Goal: Check status: Check status

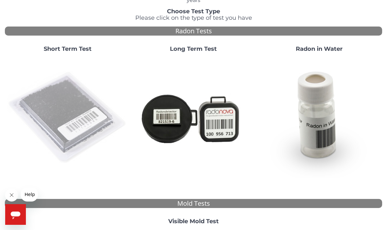
scroll to position [65, 0]
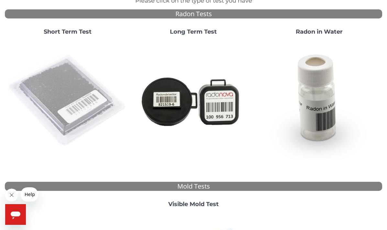
click at [53, 100] on img at bounding box center [67, 100] width 121 height 121
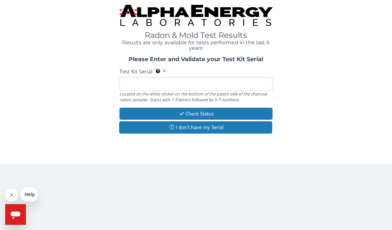
click at [126, 85] on input "Test Kit Serial Located on the white sticker on the bottom of the plastic side …" at bounding box center [195, 84] width 153 height 14
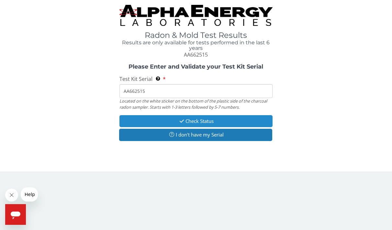
type input "AA662515"
click at [200, 117] on button "Check Status" at bounding box center [195, 121] width 153 height 12
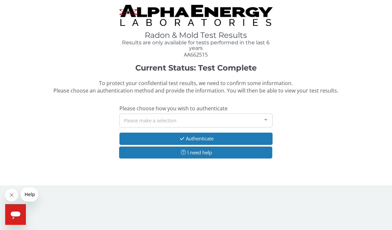
click at [266, 120] on div at bounding box center [265, 120] width 13 height 12
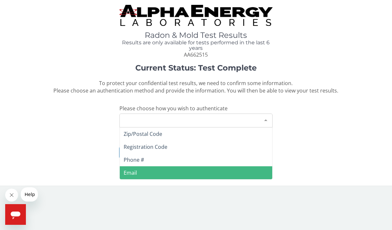
click at [149, 174] on span "Email" at bounding box center [196, 172] width 152 height 13
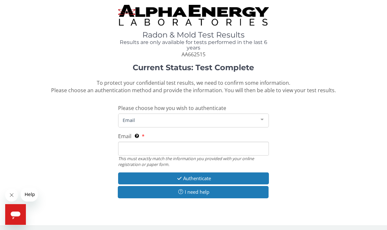
click at [124, 151] on input "Email This must exactly match the information you provided with your online reg…" at bounding box center [193, 149] width 151 height 14
type input "[PERSON_NAME][EMAIL_ADDRESS][PERSON_NAME][DOMAIN_NAME]"
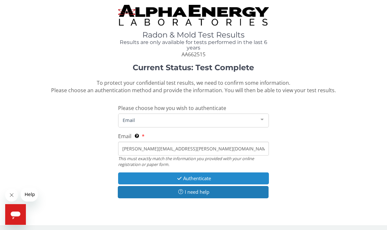
click at [195, 177] on button "Authenticate" at bounding box center [193, 178] width 151 height 12
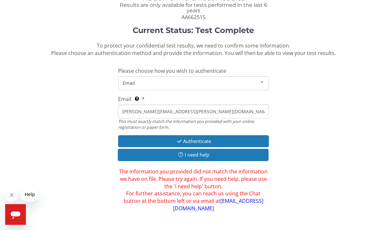
scroll to position [39, 0]
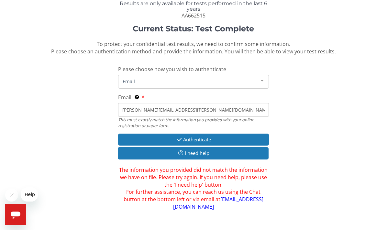
click at [263, 82] on div at bounding box center [262, 81] width 13 height 12
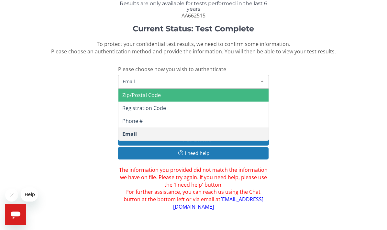
click at [138, 94] on span "Zip/Postal Code" at bounding box center [141, 95] width 39 height 7
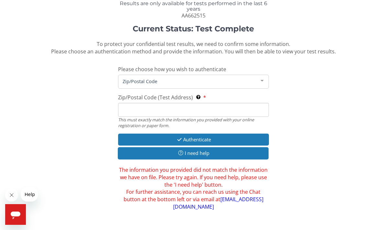
click at [125, 111] on input "Zip/Postal Code (Test Address) This must exactly match the information you prov…" at bounding box center [193, 110] width 151 height 14
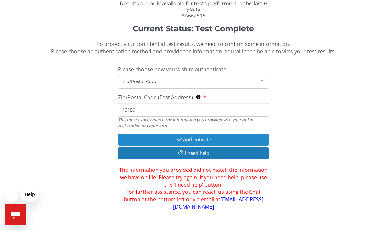
type input "13159"
click at [192, 140] on button "Authenticate" at bounding box center [193, 140] width 151 height 12
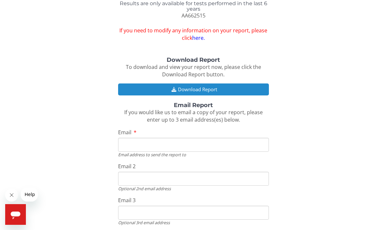
click at [195, 89] on button "Download Report" at bounding box center [193, 89] width 151 height 12
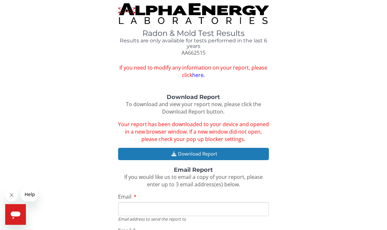
scroll to position [0, 0]
